Goal: Find specific page/section: Find specific page/section

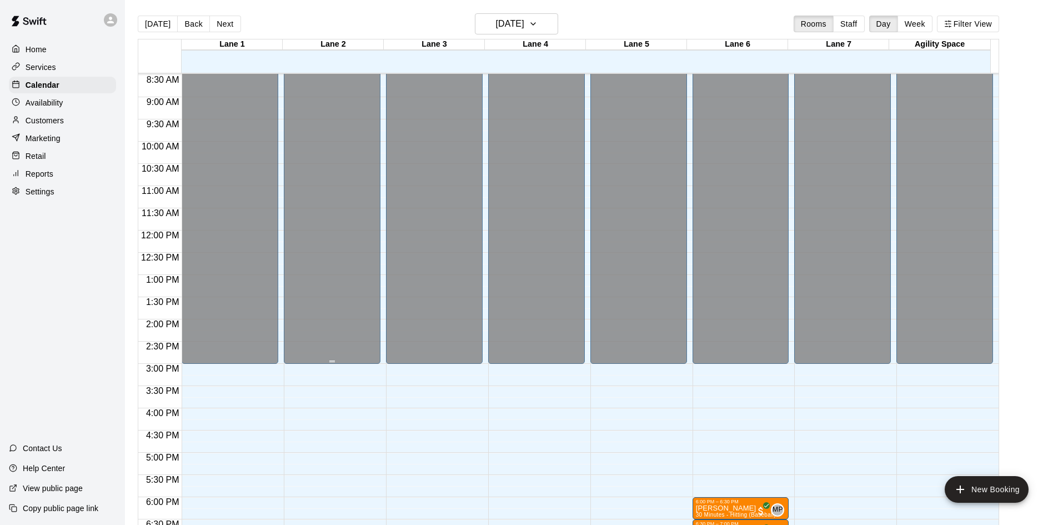
scroll to position [535, 0]
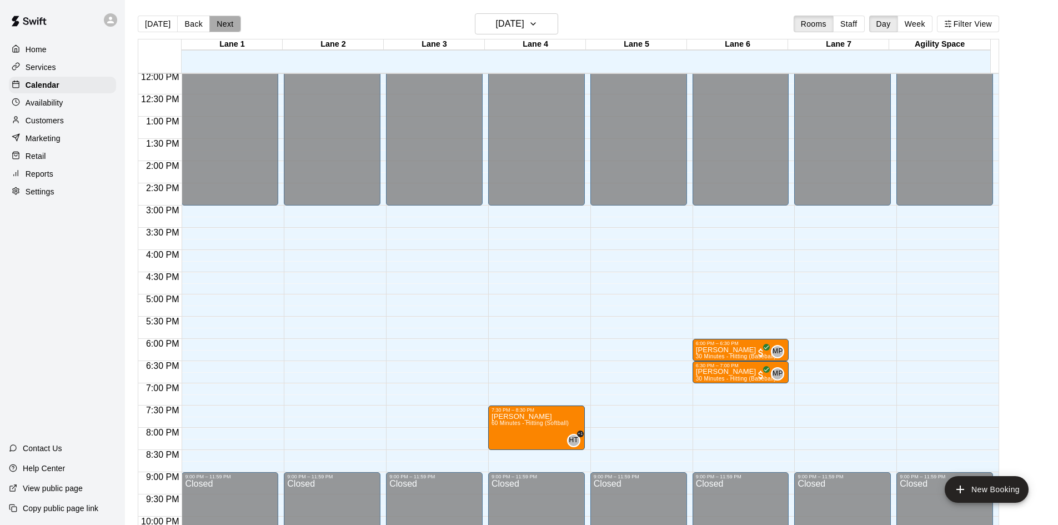
click at [219, 31] on button "Next" at bounding box center [224, 24] width 31 height 17
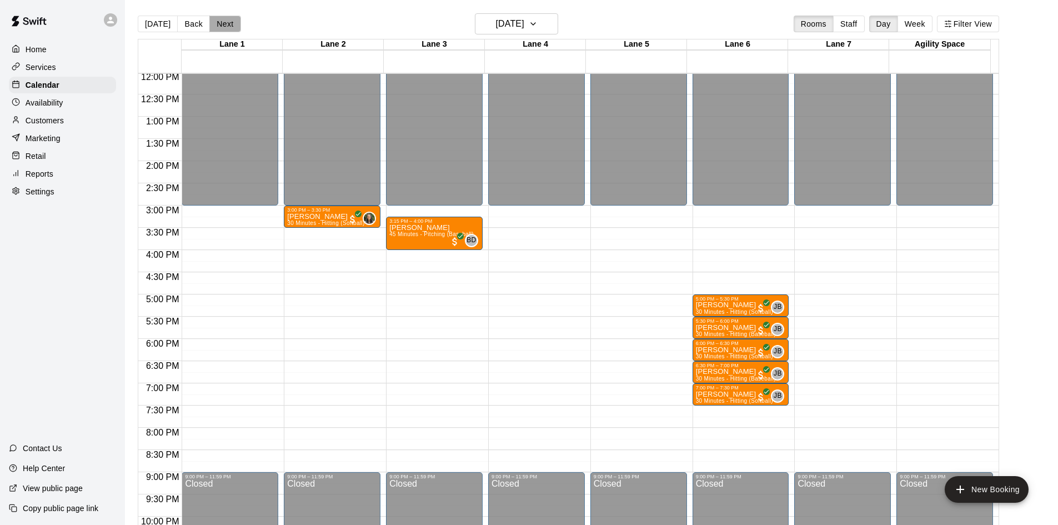
click at [223, 25] on button "Next" at bounding box center [224, 24] width 31 height 17
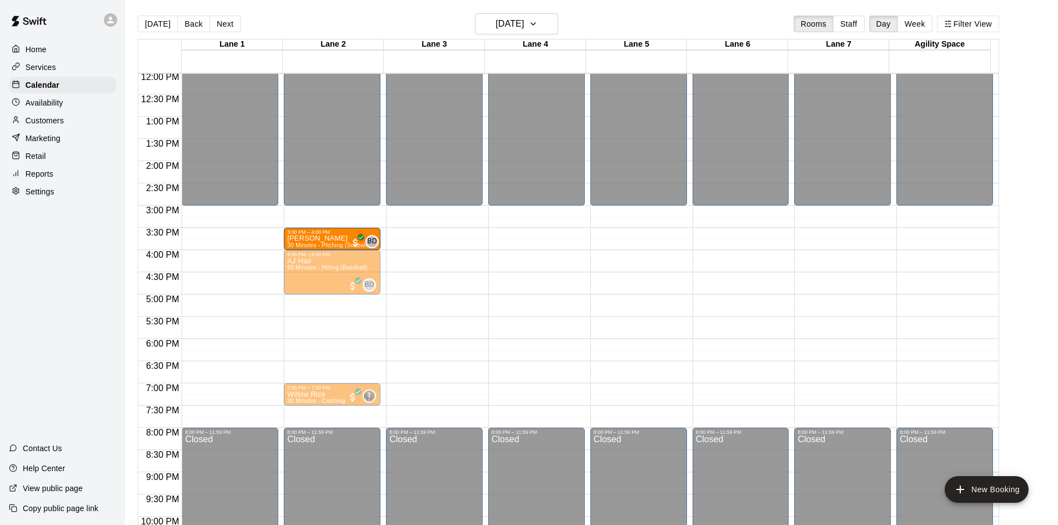
drag, startPoint x: 218, startPoint y: 242, endPoint x: 284, endPoint y: 246, distance: 66.7
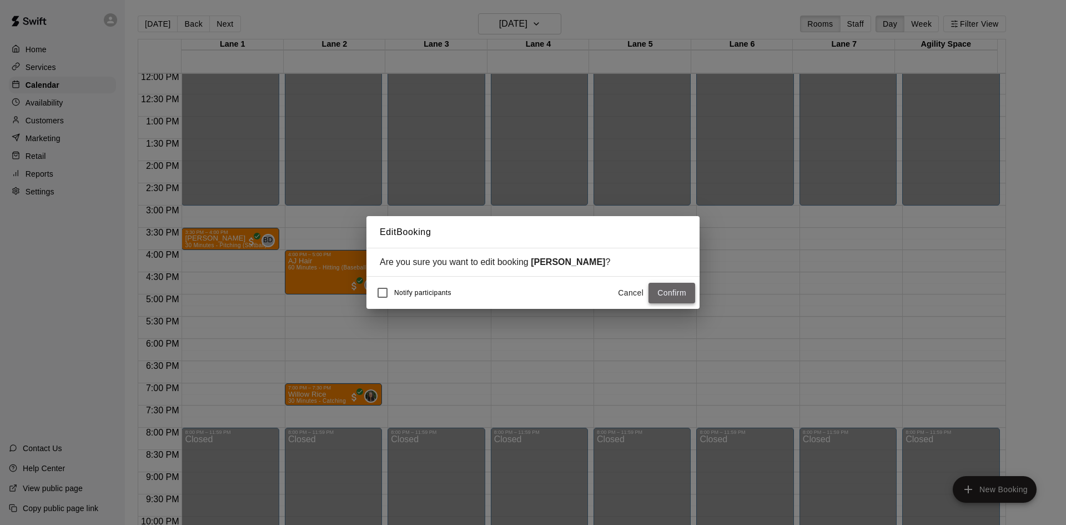
click at [676, 294] on button "Confirm" at bounding box center [672, 293] width 47 height 21
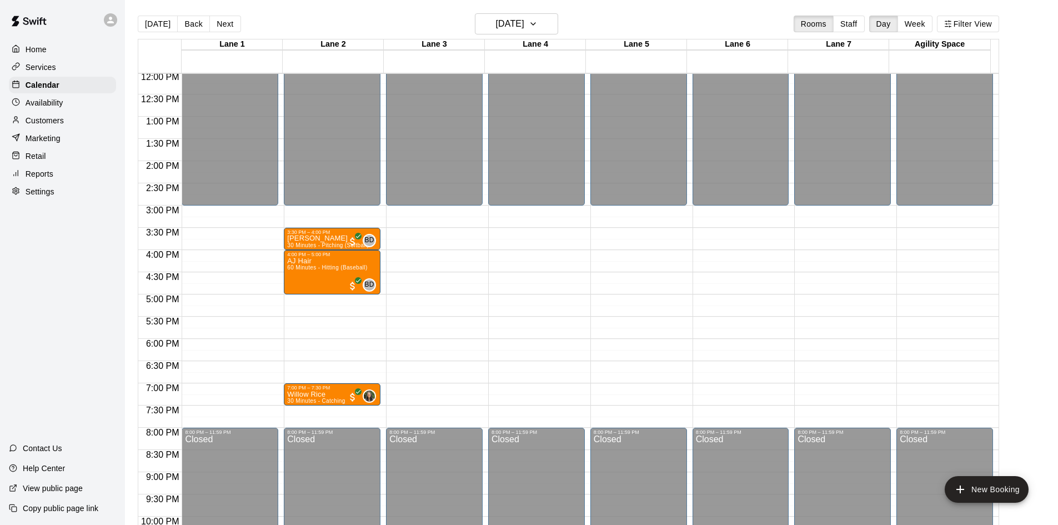
click at [57, 123] on p "Customers" at bounding box center [45, 120] width 38 height 11
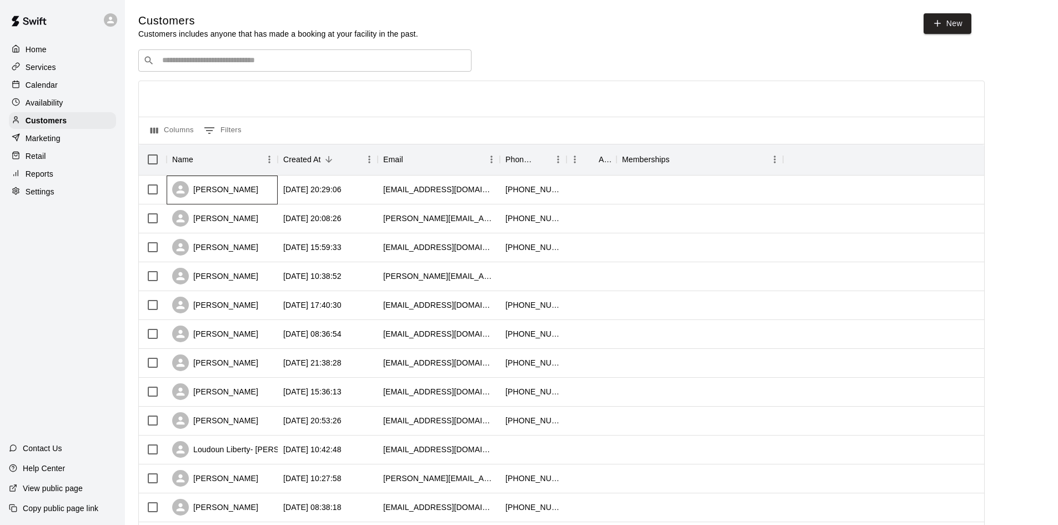
click at [255, 188] on div "[PERSON_NAME]" at bounding box center [222, 189] width 111 height 29
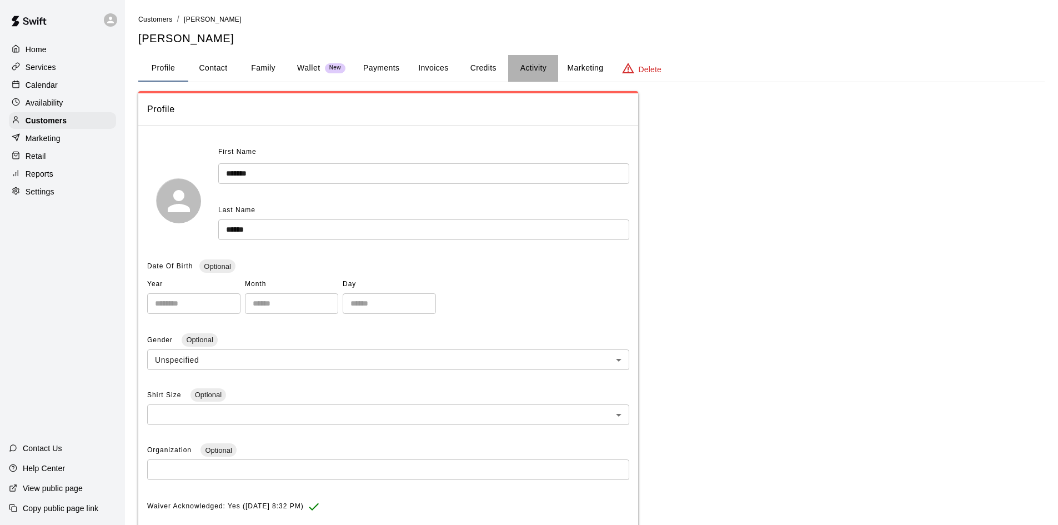
click at [535, 67] on button "Activity" at bounding box center [533, 68] width 50 height 27
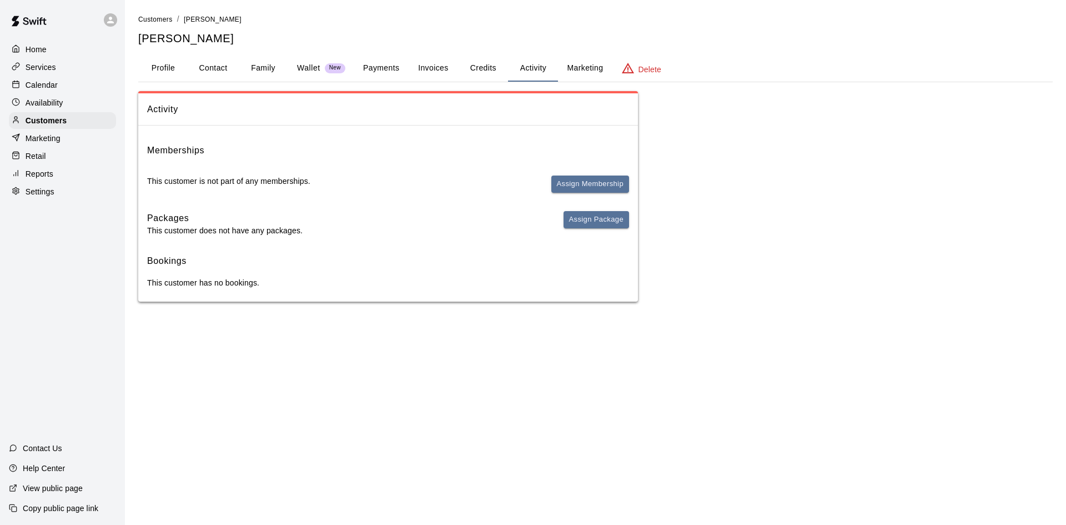
click at [271, 64] on button "Family" at bounding box center [263, 68] width 50 height 27
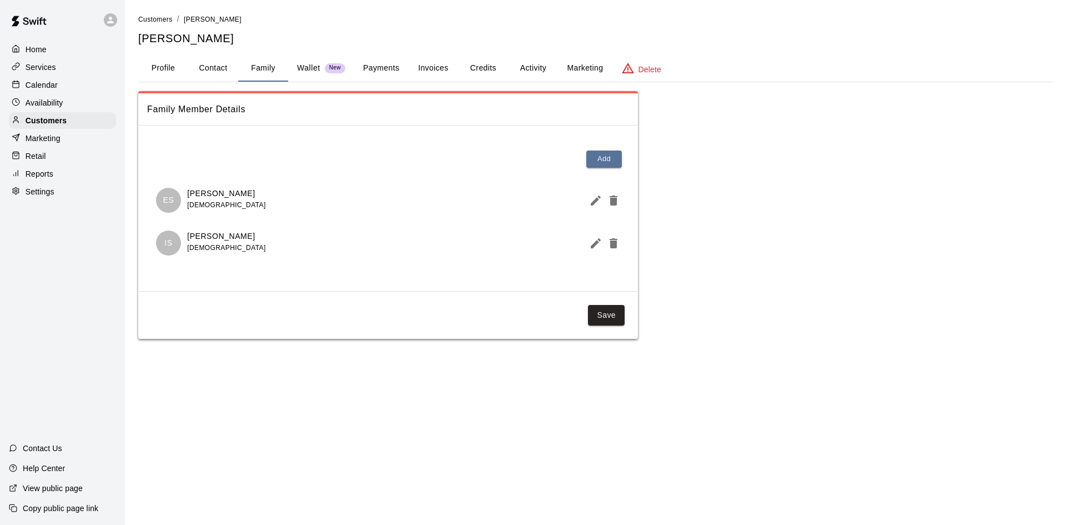
click at [50, 87] on p "Calendar" at bounding box center [42, 84] width 32 height 11
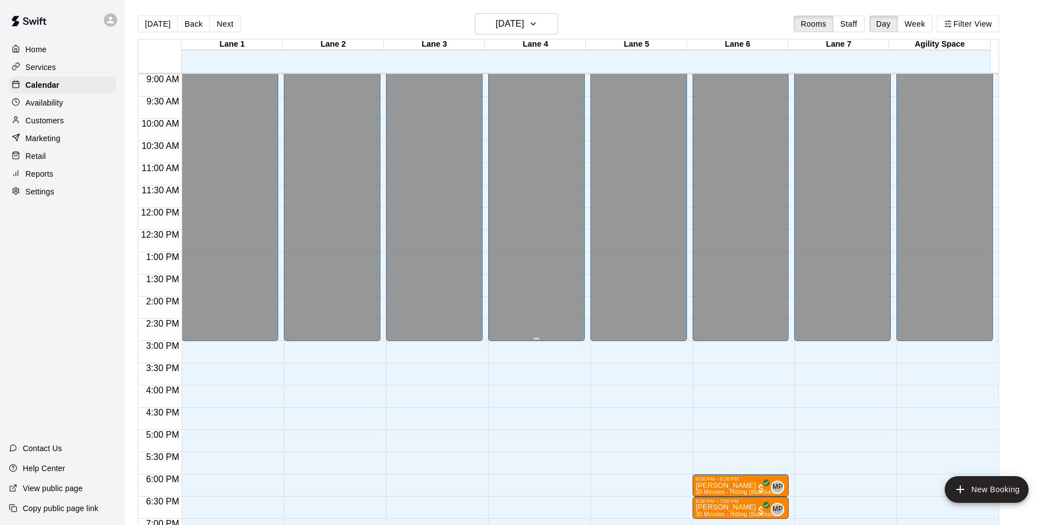
scroll to position [591, 0]
